Goal: Navigation & Orientation: Find specific page/section

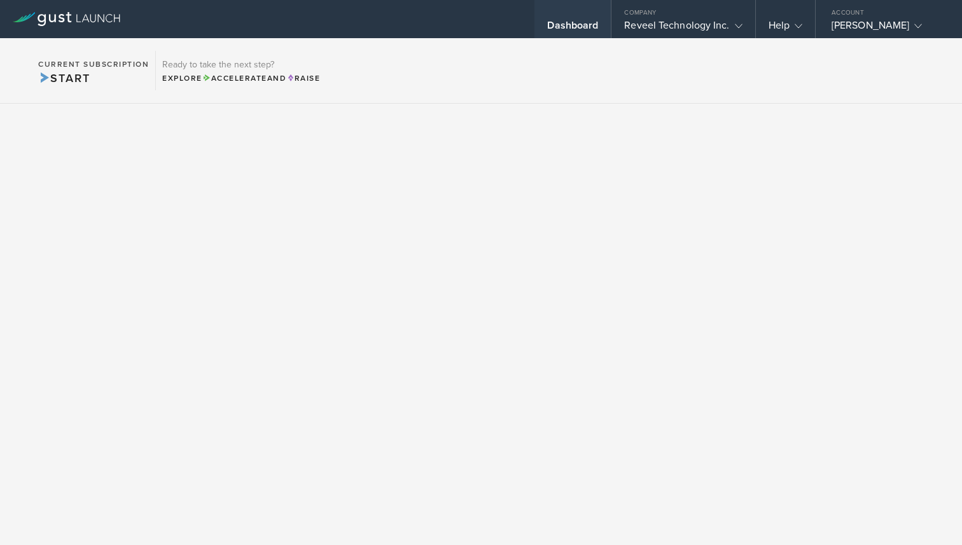
click at [582, 22] on div "Dashboard" at bounding box center [572, 28] width 51 height 19
click at [687, 22] on div "Reveel Technology Inc." at bounding box center [683, 28] width 118 height 19
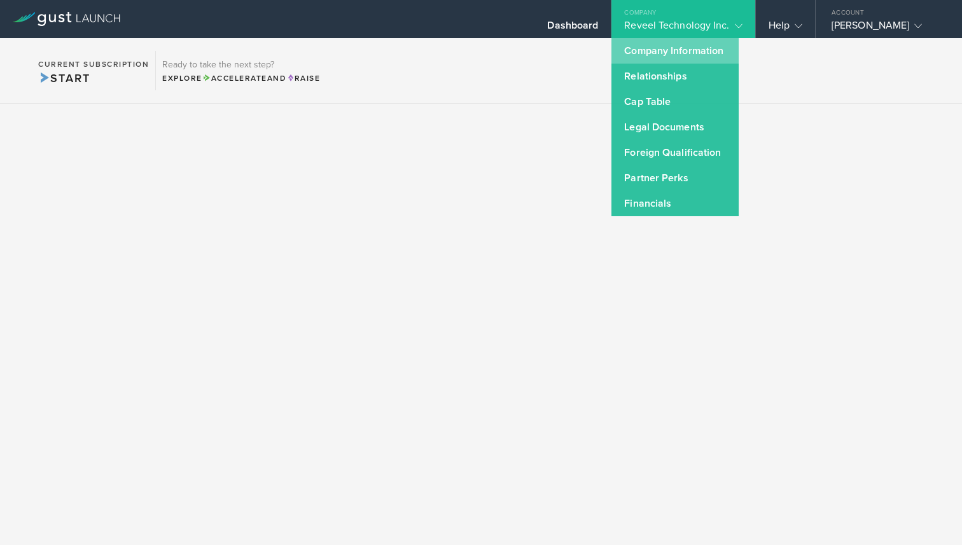
click at [666, 55] on link "Company Information" at bounding box center [675, 50] width 127 height 25
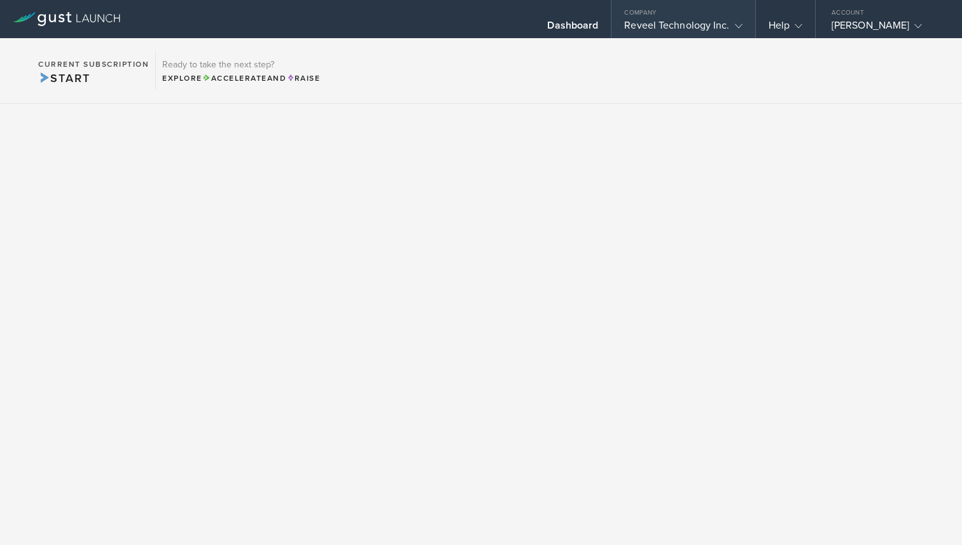
click at [717, 24] on div "Reveel Technology Inc." at bounding box center [683, 28] width 118 height 19
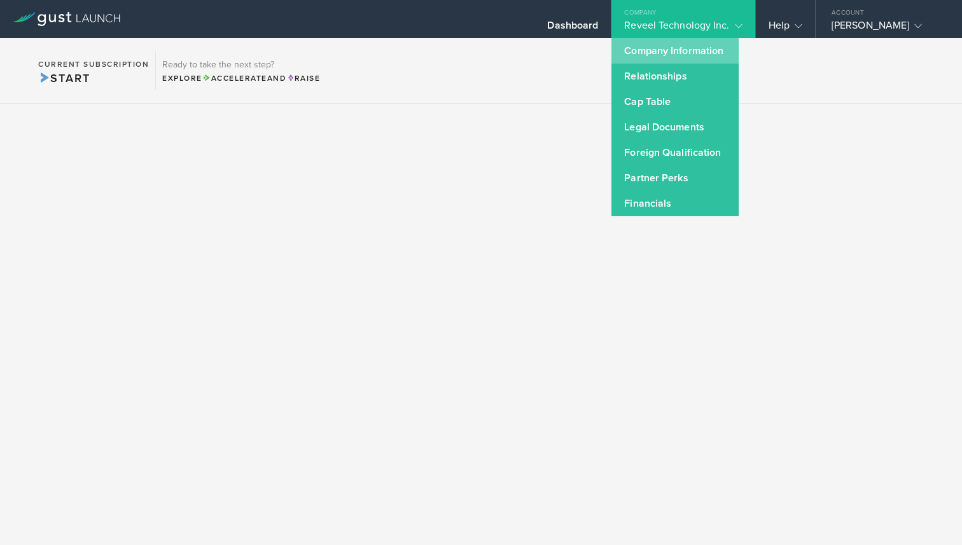
click at [689, 45] on link "Company Information" at bounding box center [675, 50] width 127 height 25
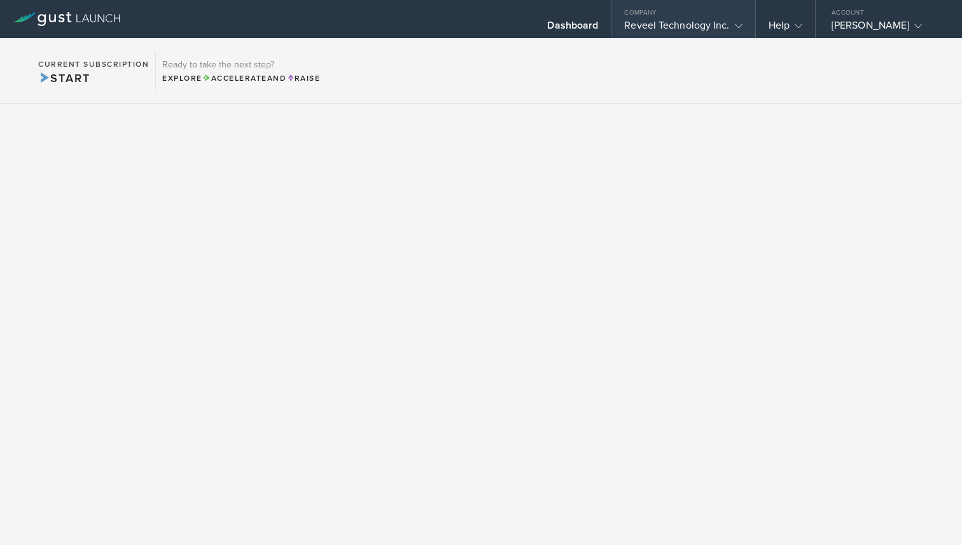
click at [697, 29] on div "Reveel Technology Inc." at bounding box center [683, 28] width 118 height 19
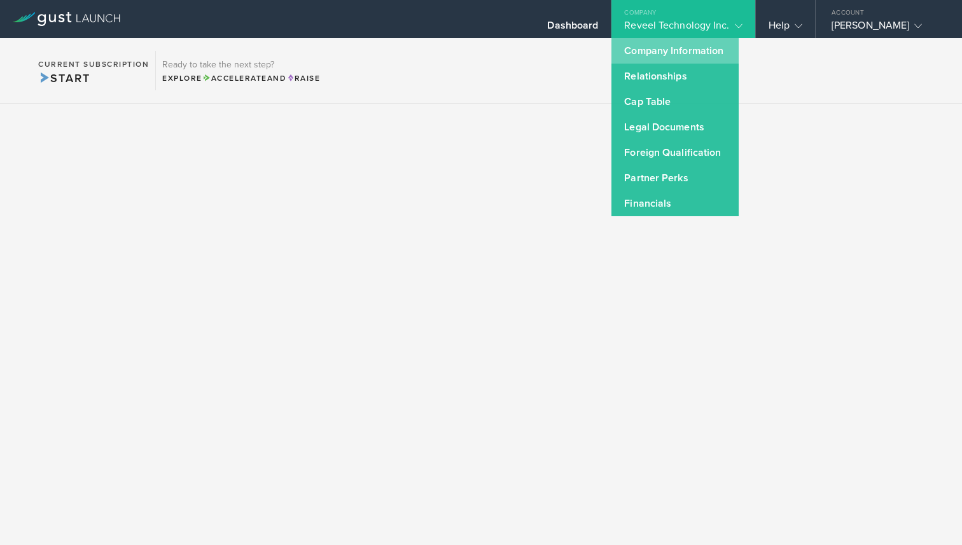
click at [680, 44] on link "Company Information" at bounding box center [675, 50] width 127 height 25
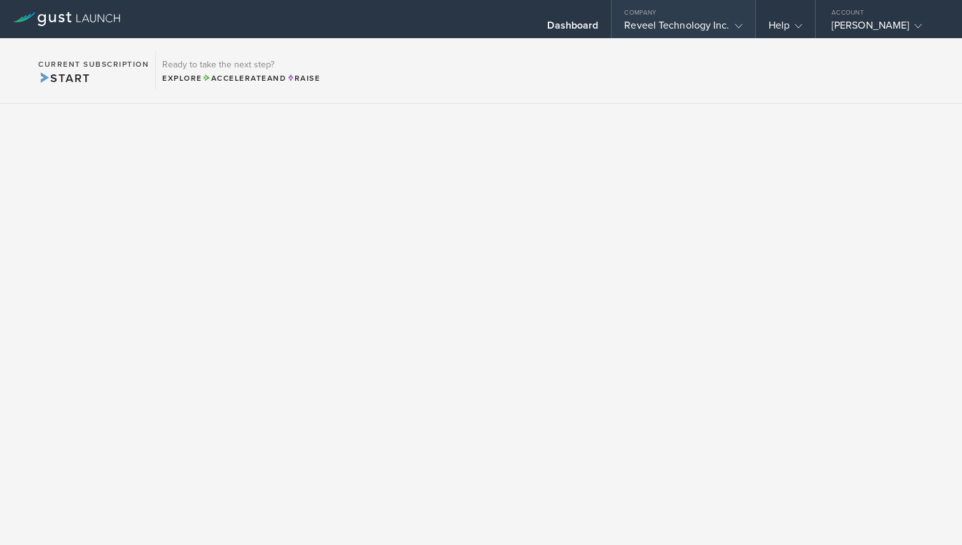
click at [718, 27] on div "Reveel Technology Inc." at bounding box center [683, 28] width 118 height 19
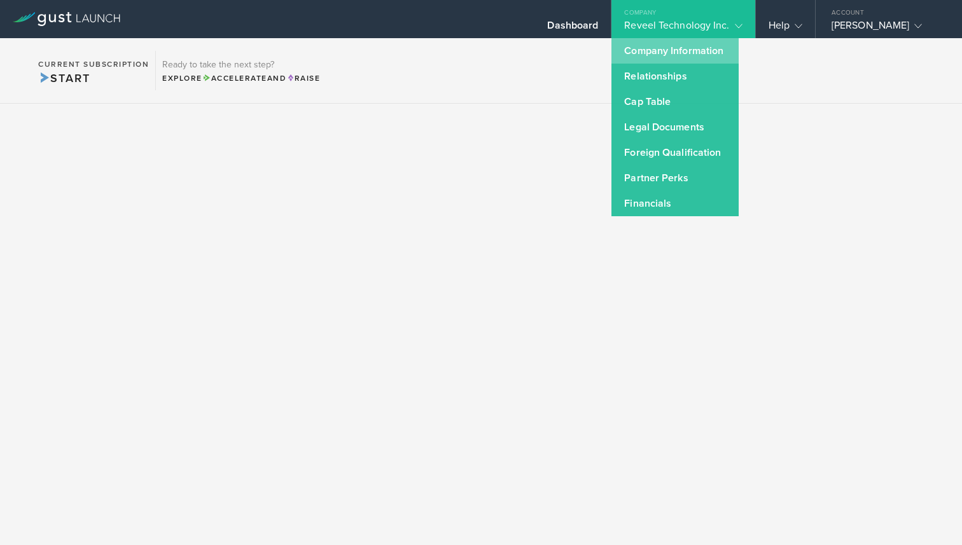
click at [664, 48] on link "Company Information" at bounding box center [675, 50] width 127 height 25
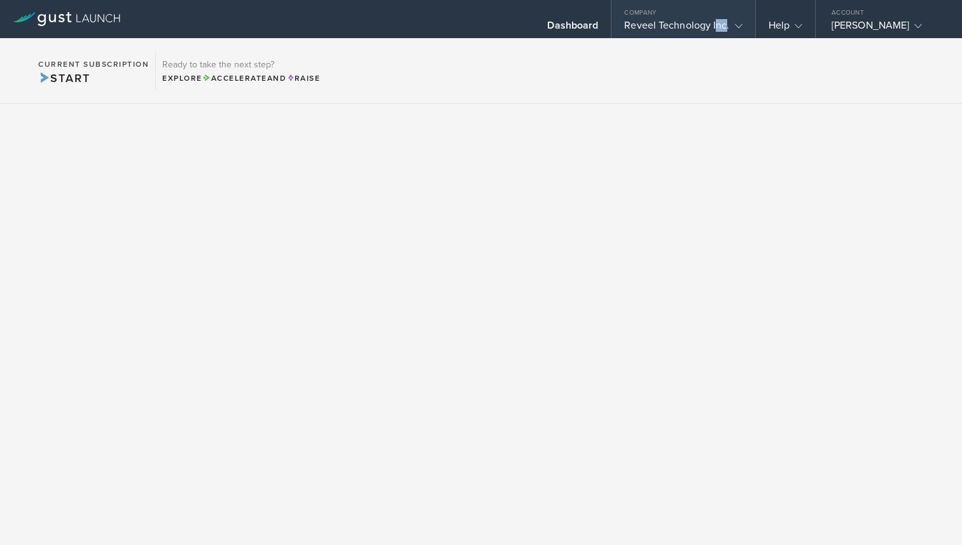
click at [728, 22] on div "Reveel Technology Inc." at bounding box center [683, 28] width 118 height 19
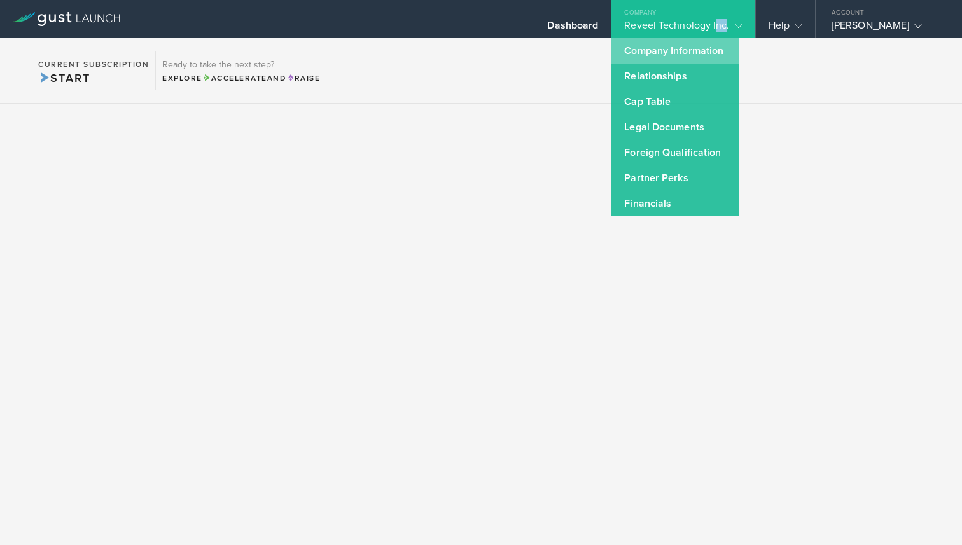
click at [671, 55] on link "Company Information" at bounding box center [675, 50] width 127 height 25
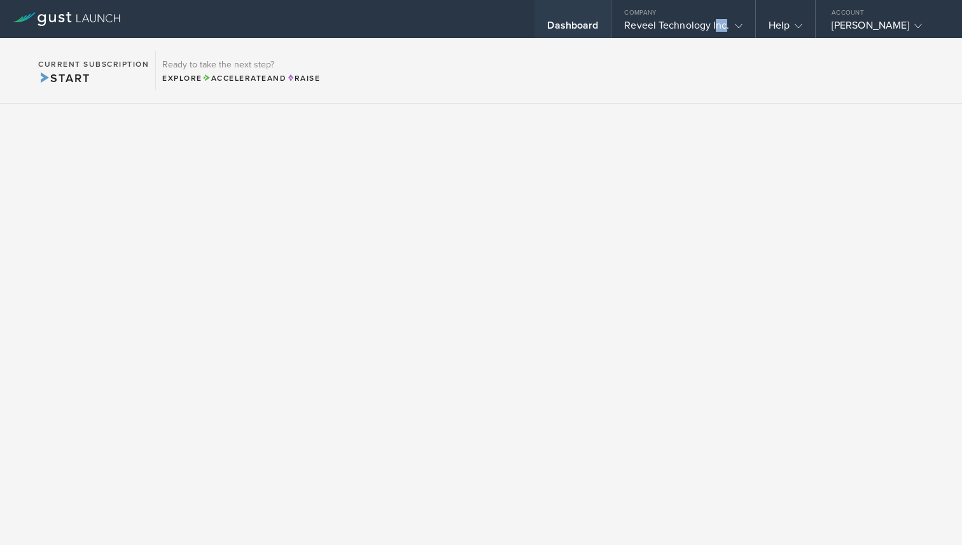
click at [568, 29] on div "Dashboard" at bounding box center [572, 28] width 51 height 19
click at [697, 23] on div "Reveel Technology Inc." at bounding box center [683, 28] width 118 height 19
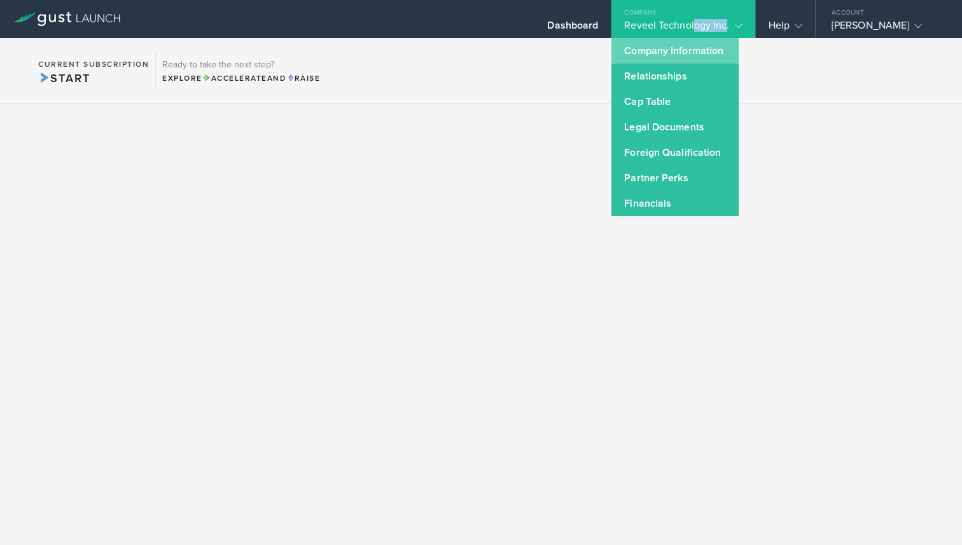
click at [680, 47] on link "Company Information" at bounding box center [675, 50] width 127 height 25
